Goal: Find specific page/section: Find specific page/section

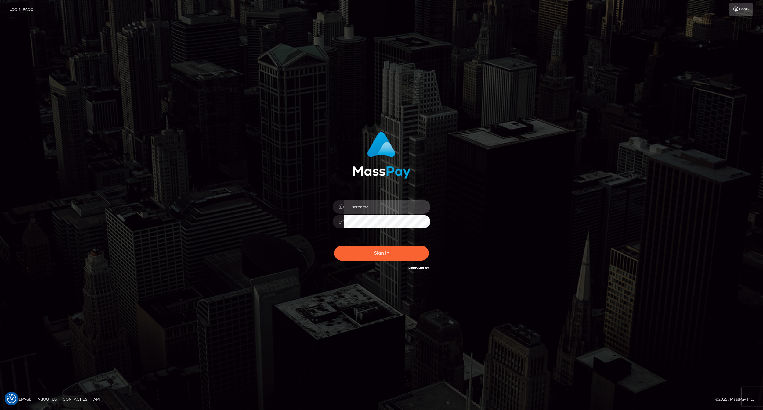
click at [373, 209] on input "text" at bounding box center [387, 207] width 87 height 14
type input "ashbil"
click at [379, 257] on button "Sign in" at bounding box center [381, 253] width 95 height 15
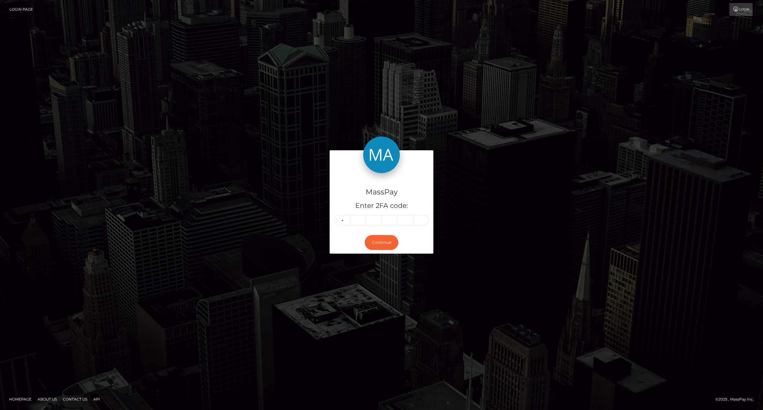
type input "4"
type input "6"
type input "5"
type input "9"
type input "4"
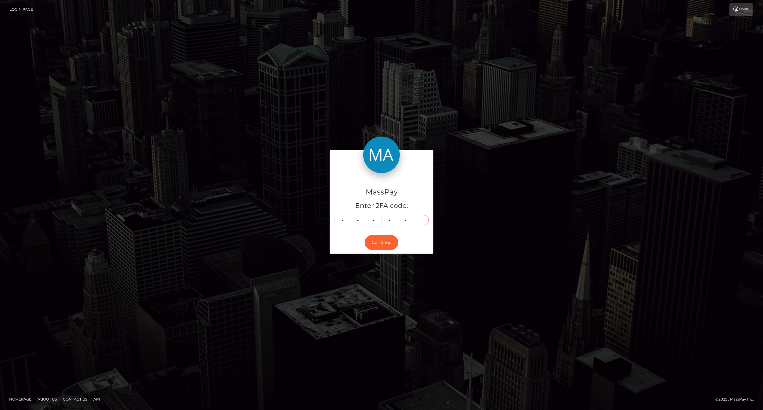
type input "2"
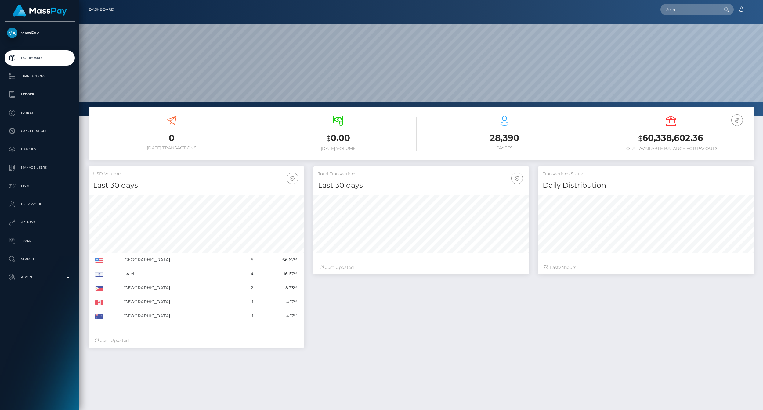
scroll to position [108, 215]
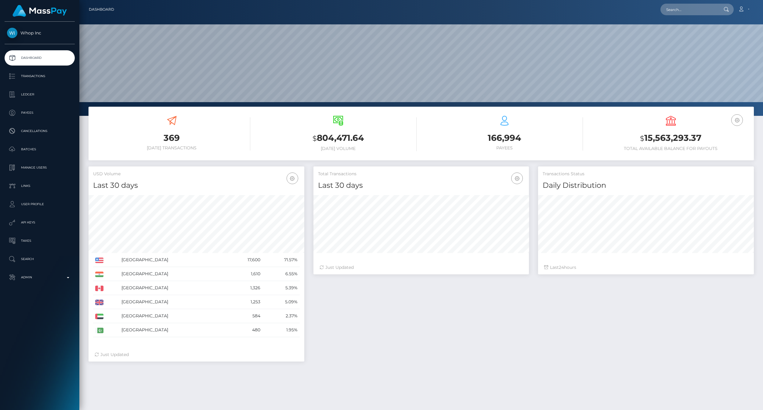
scroll to position [108, 215]
click at [393, 304] on div "Total Transactions Last 30 days Last 30 days Last 60 days Last 90 days 24" at bounding box center [534, 267] width 450 height 201
click at [32, 94] on p "Ledger" at bounding box center [39, 94] width 65 height 9
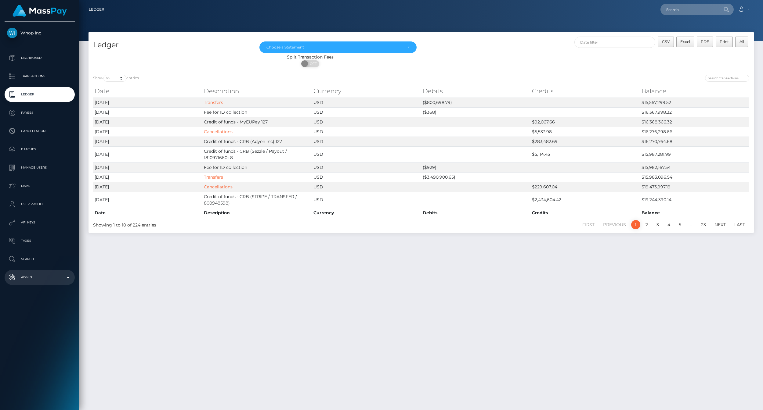
click at [69, 279] on p "Admin" at bounding box center [39, 277] width 65 height 9
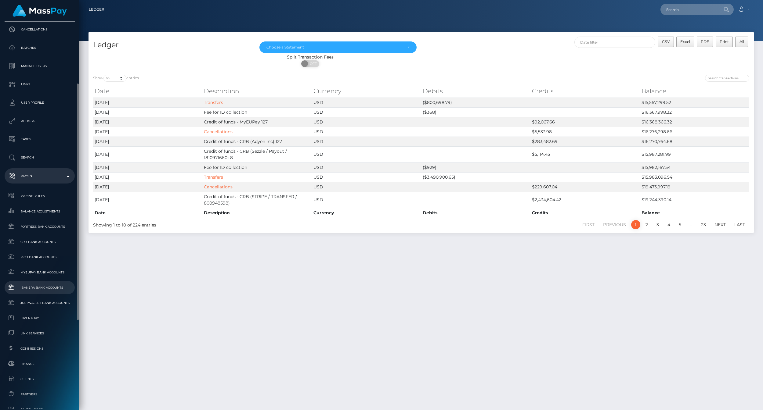
scroll to position [135, 0]
click at [42, 287] on span "Inventory" at bounding box center [39, 284] width 65 height 7
